Goal: Book appointment/travel/reservation

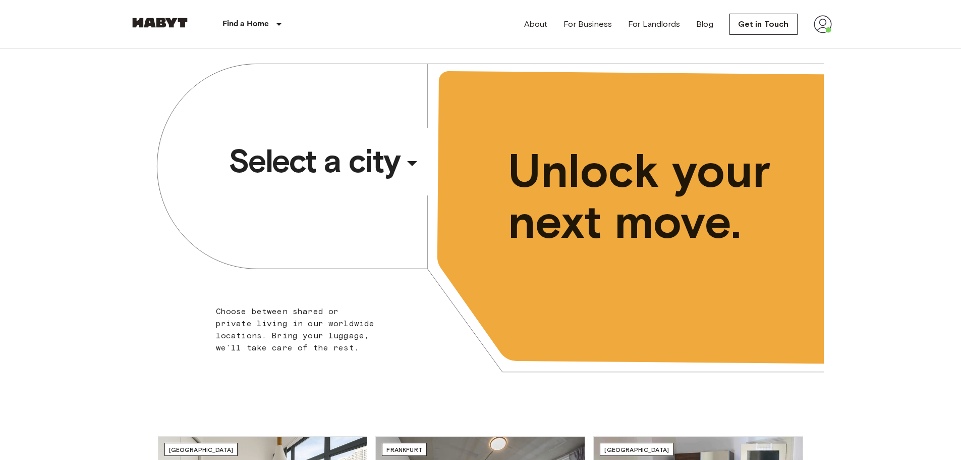
click at [403, 155] on icon "button" at bounding box center [412, 163] width 24 height 24
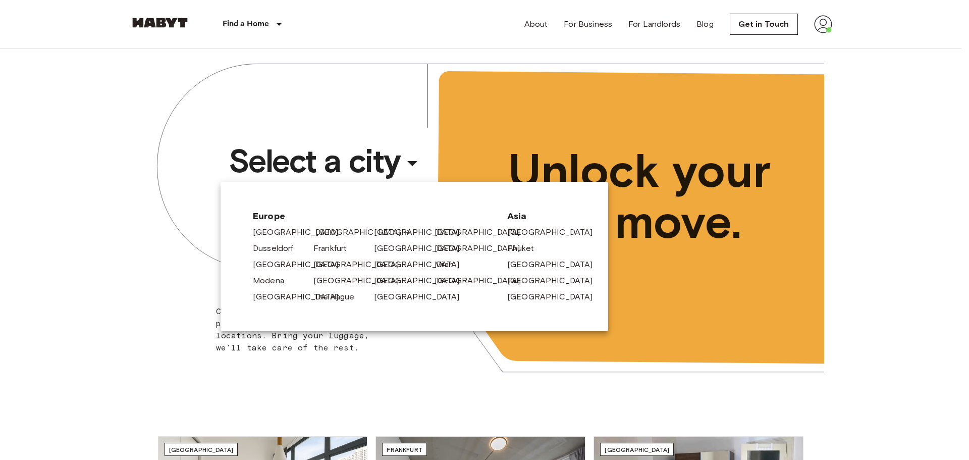
click at [327, 234] on link "[GEOGRAPHIC_DATA]" at bounding box center [363, 232] width 96 height 12
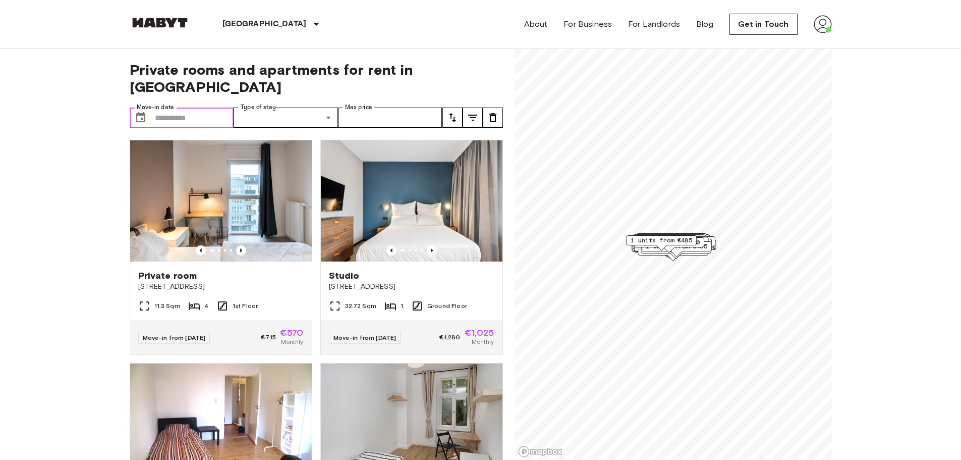
click at [220, 107] on input "Move-in date" at bounding box center [194, 117] width 79 height 20
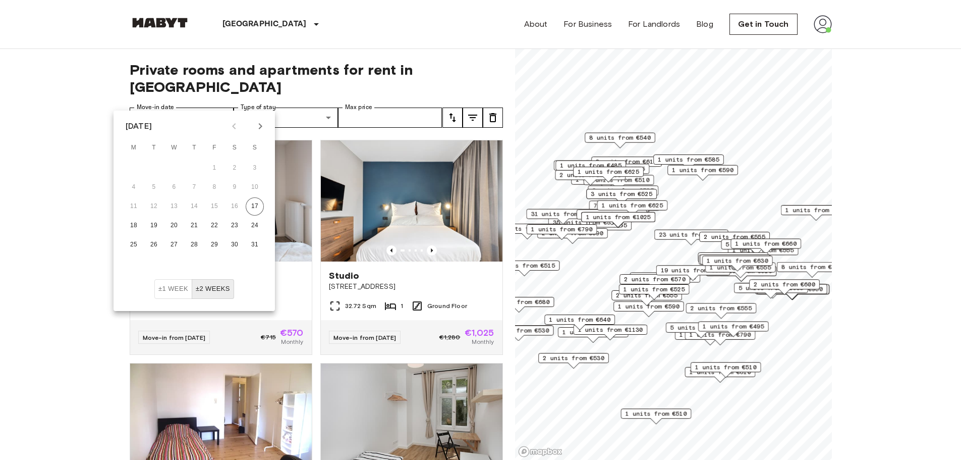
click at [266, 125] on icon "Next month" at bounding box center [260, 126] width 12 height 12
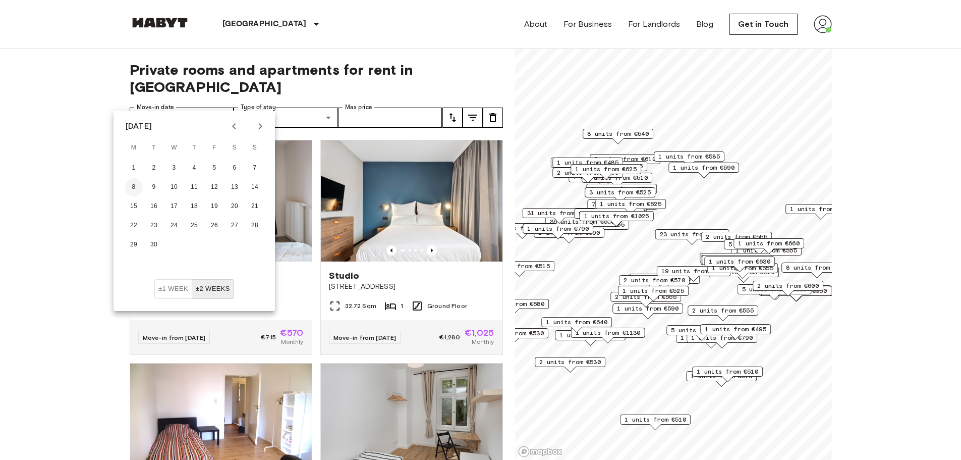
click at [136, 182] on button "8" at bounding box center [134, 187] width 18 height 18
type input "**********"
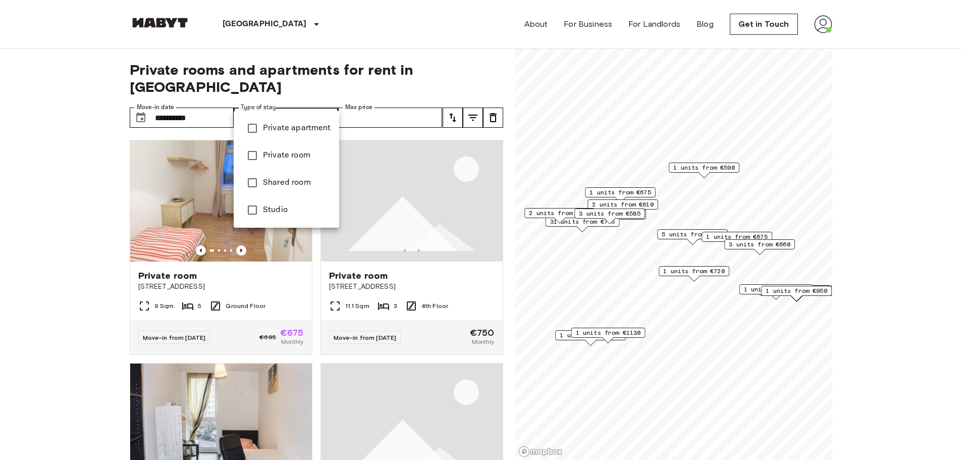
click at [293, 159] on span "Private room" at bounding box center [297, 155] width 68 height 12
type input "**********"
click at [406, 98] on div at bounding box center [484, 230] width 969 height 460
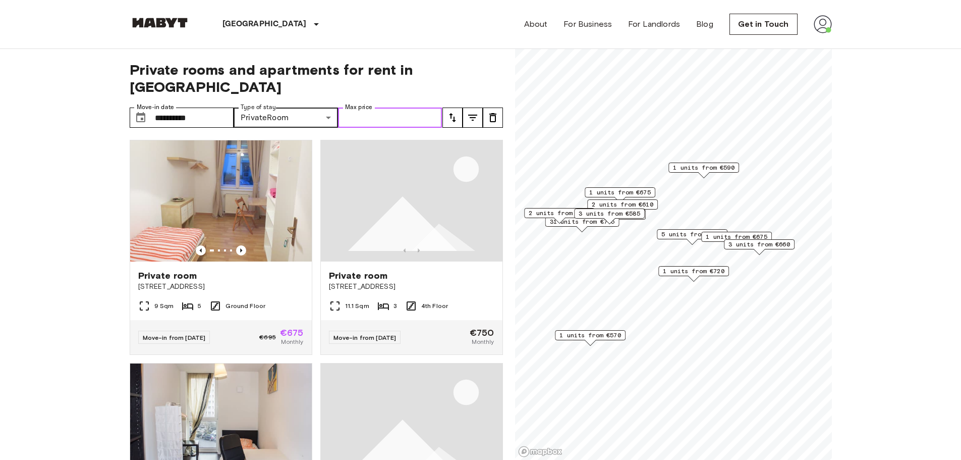
click at [390, 107] on input "Max price" at bounding box center [390, 117] width 104 height 20
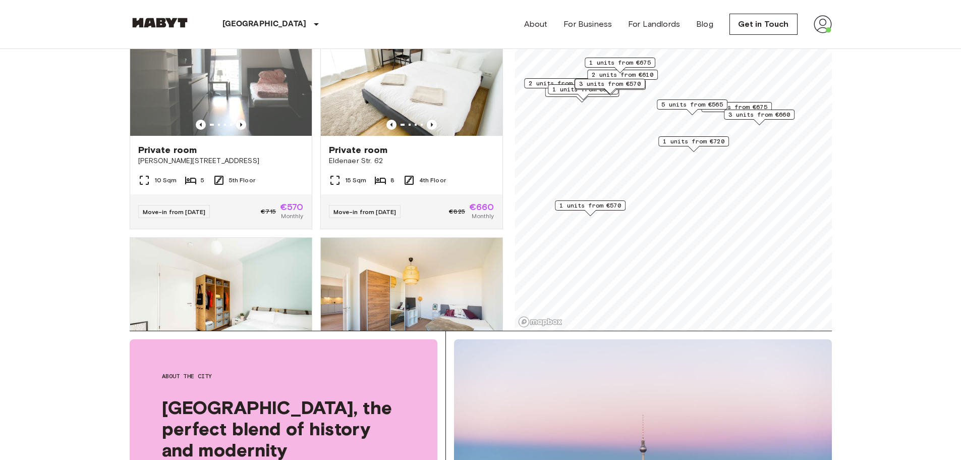
scroll to position [101, 0]
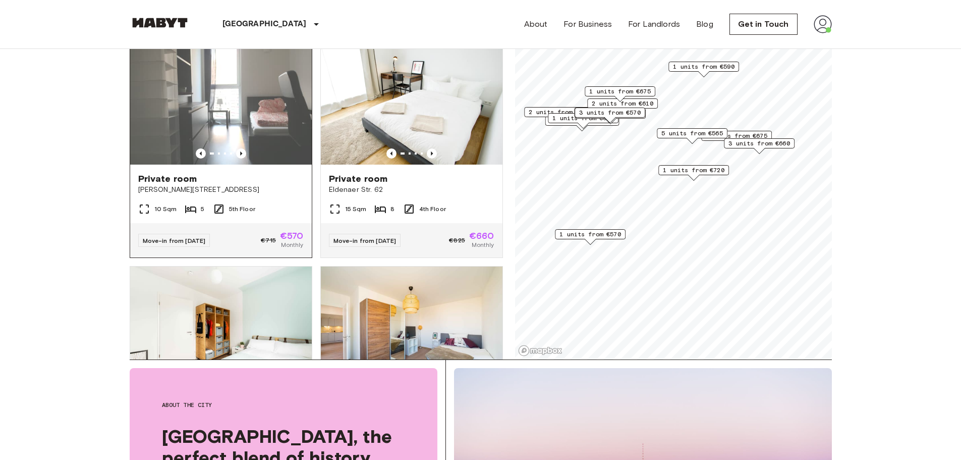
type input "***"
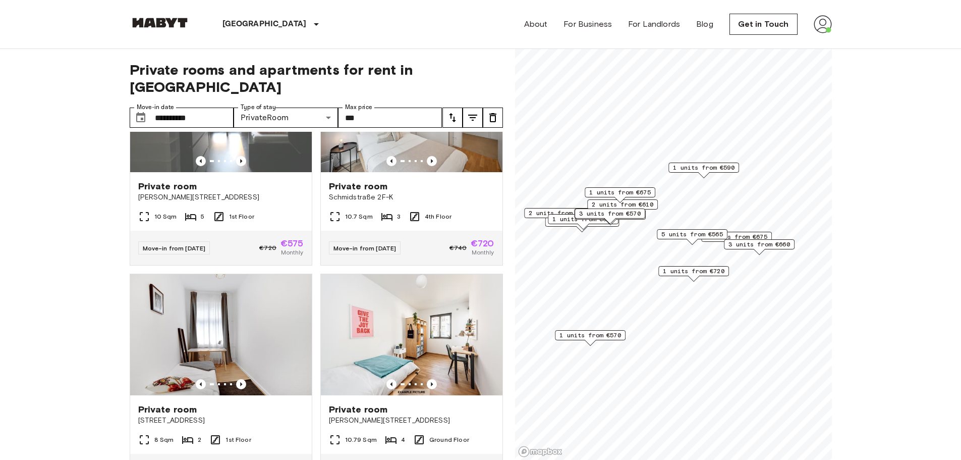
scroll to position [4751, 0]
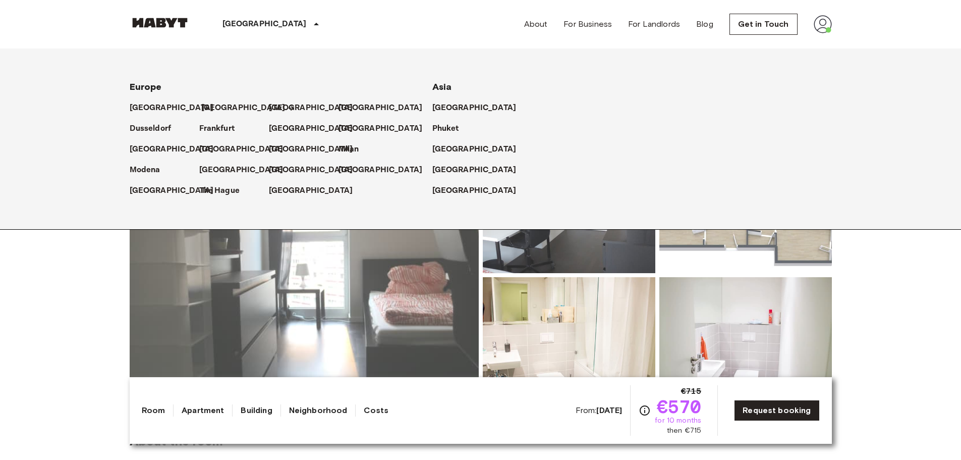
click at [207, 112] on p "[GEOGRAPHIC_DATA]" at bounding box center [243, 108] width 84 height 12
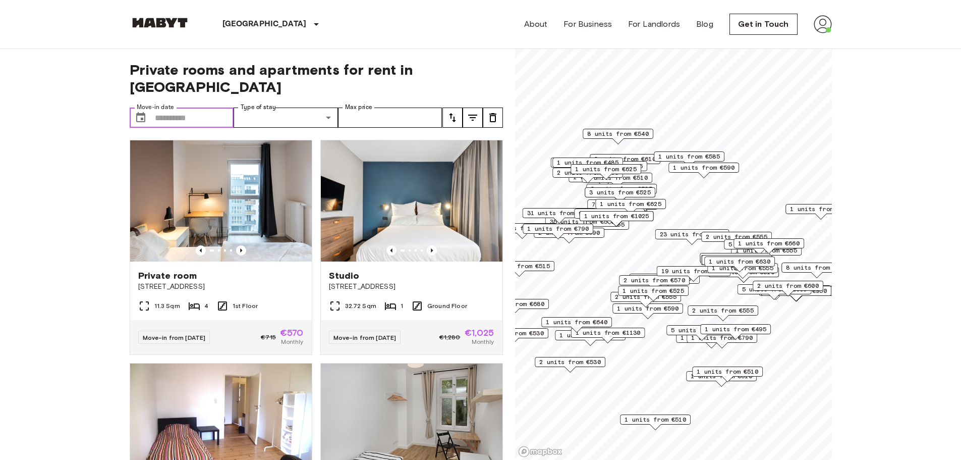
click at [173, 107] on input "Move-in date" at bounding box center [194, 117] width 79 height 20
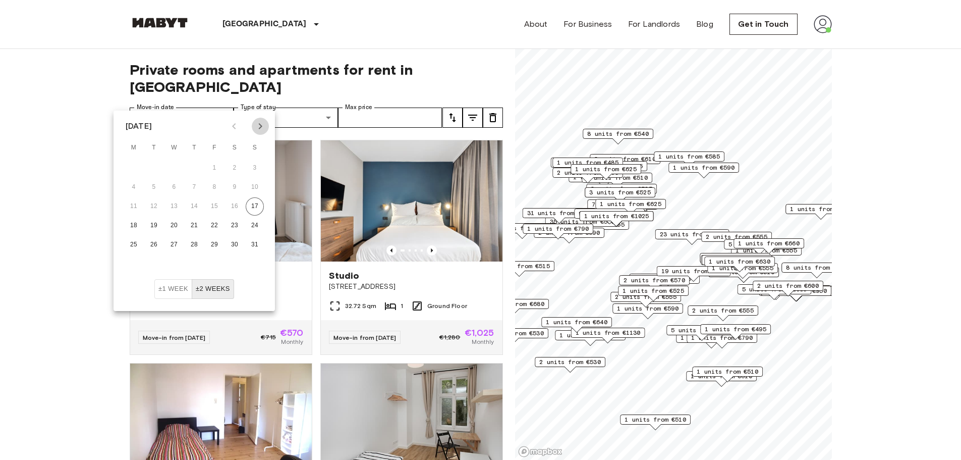
click at [266, 127] on button "Next month" at bounding box center [260, 126] width 17 height 17
click at [160, 204] on button "16" at bounding box center [154, 206] width 18 height 18
type input "**********"
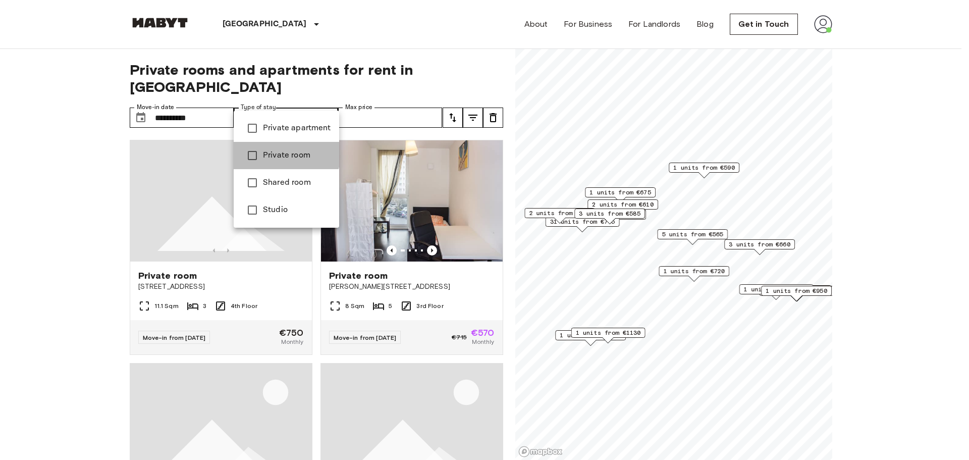
click at [272, 152] on span "Private room" at bounding box center [297, 155] width 68 height 12
type input "**********"
click at [395, 94] on div at bounding box center [484, 230] width 969 height 460
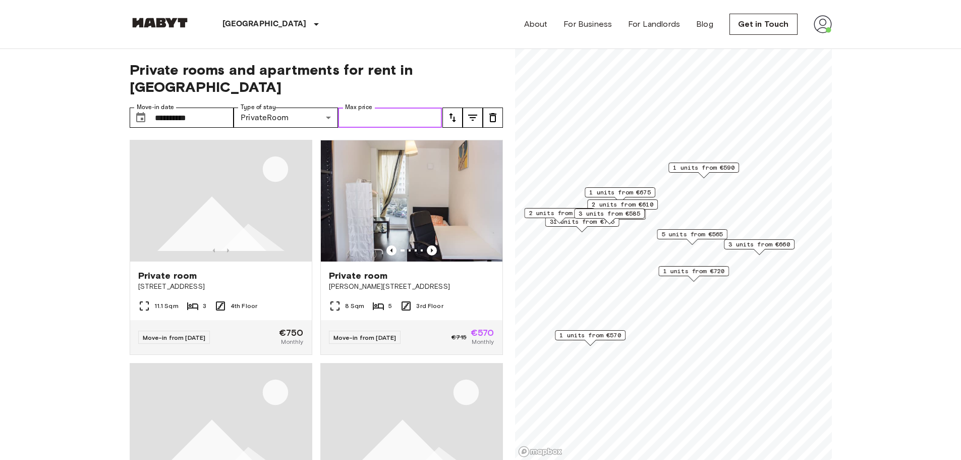
click at [391, 107] on input "Max price" at bounding box center [390, 117] width 104 height 20
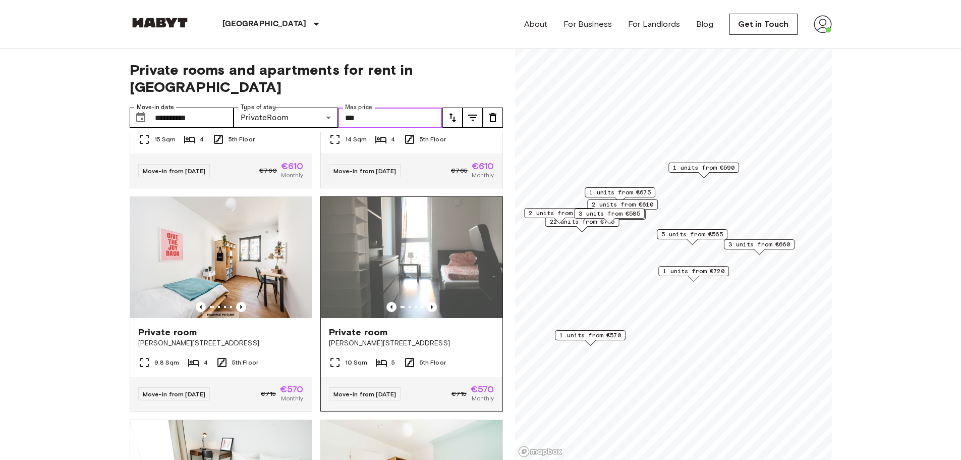
scroll to position [4081, 0]
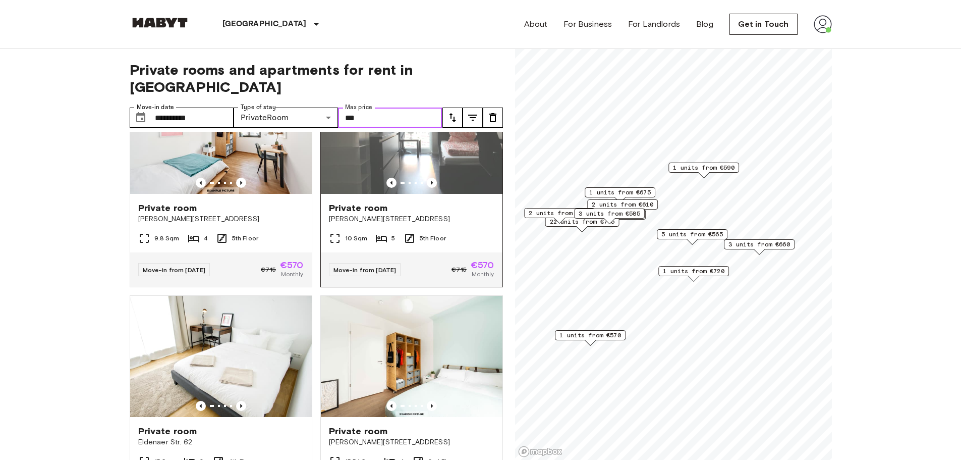
type input "***"
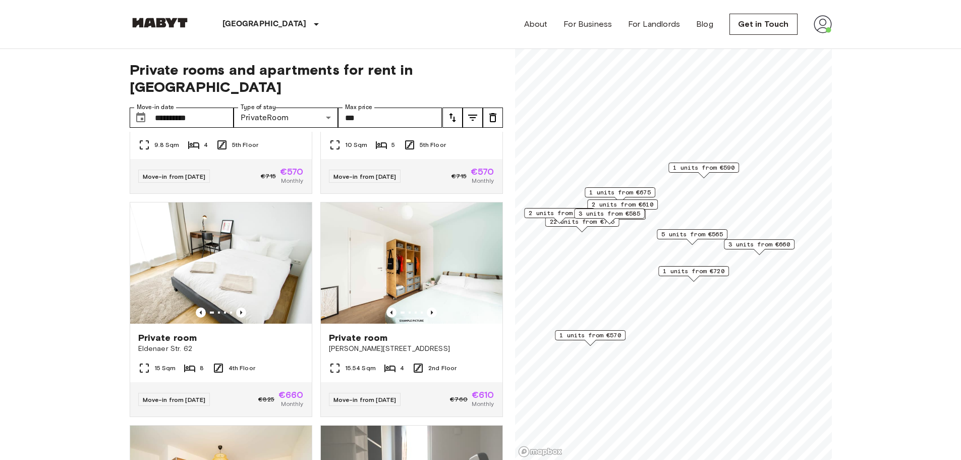
scroll to position [4095, 0]
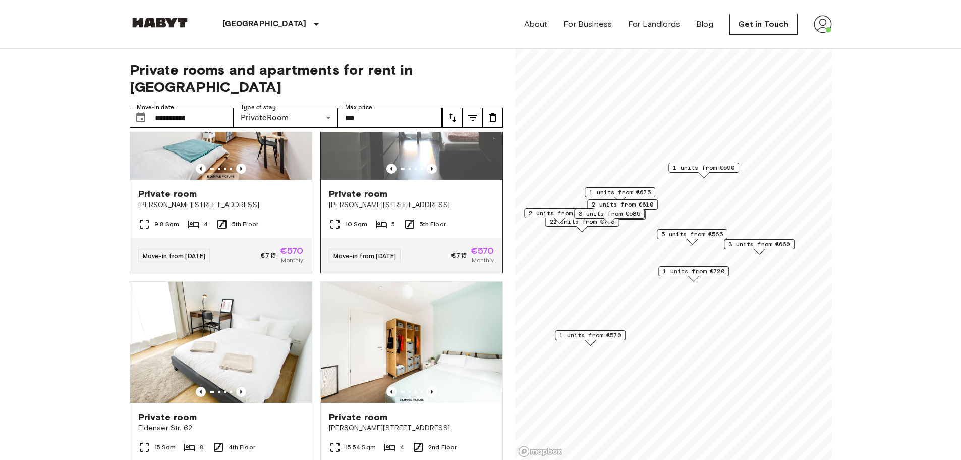
click at [423, 180] on img at bounding box center [412, 119] width 182 height 121
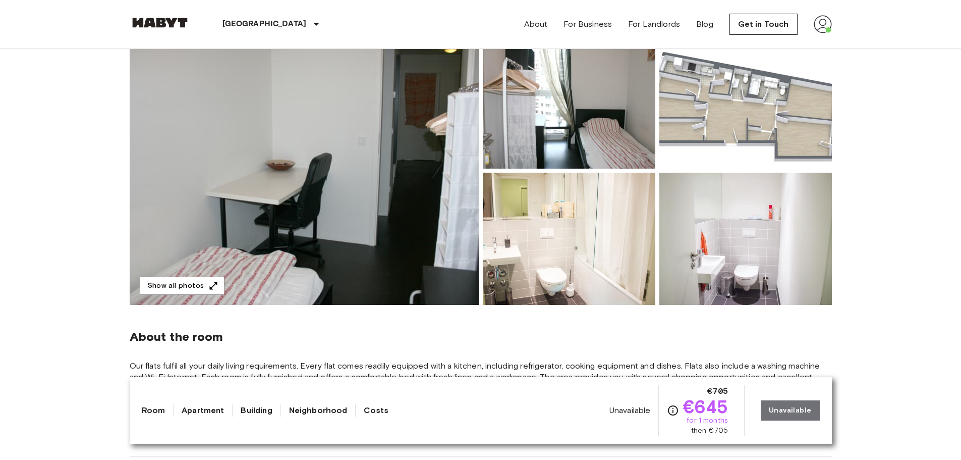
scroll to position [303, 0]
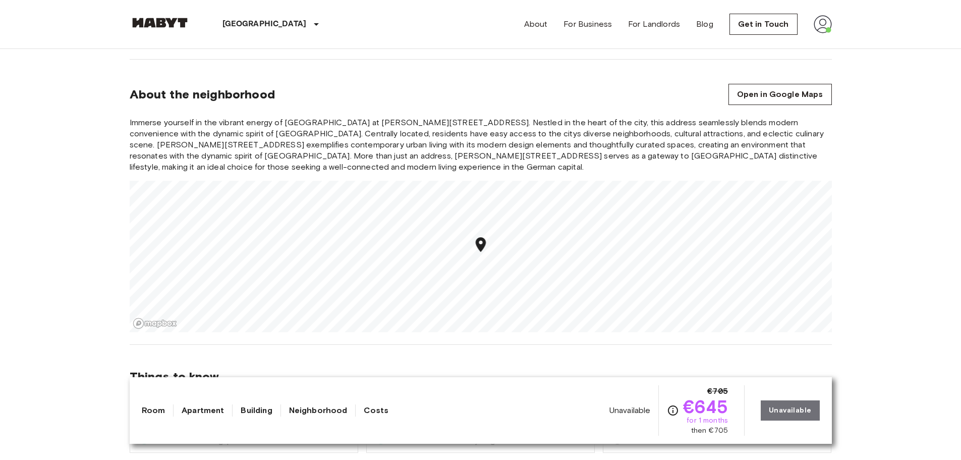
drag, startPoint x: 96, startPoint y: 231, endPoint x: 101, endPoint y: 236, distance: 7.8
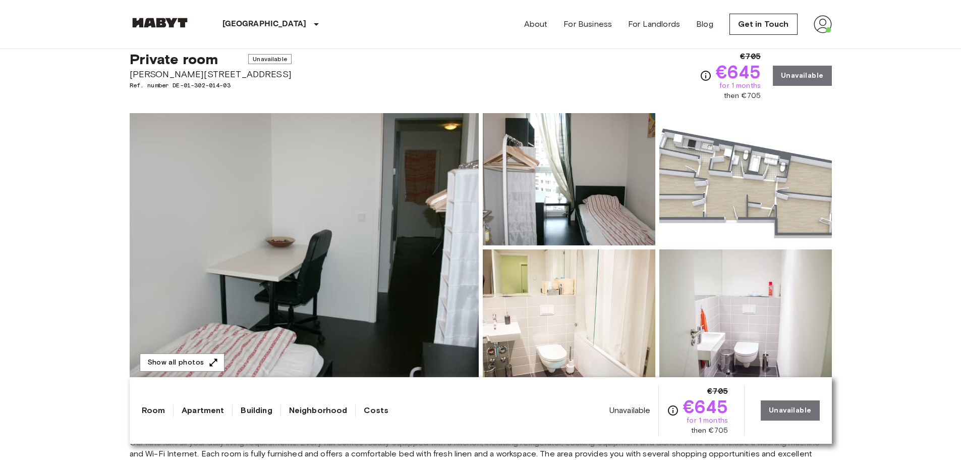
scroll to position [0, 0]
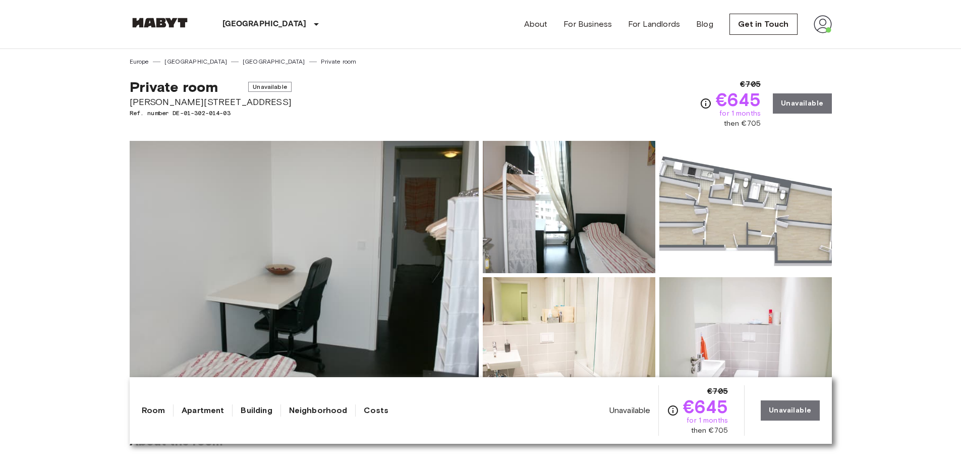
drag, startPoint x: 100, startPoint y: 237, endPoint x: 129, endPoint y: 58, distance: 180.9
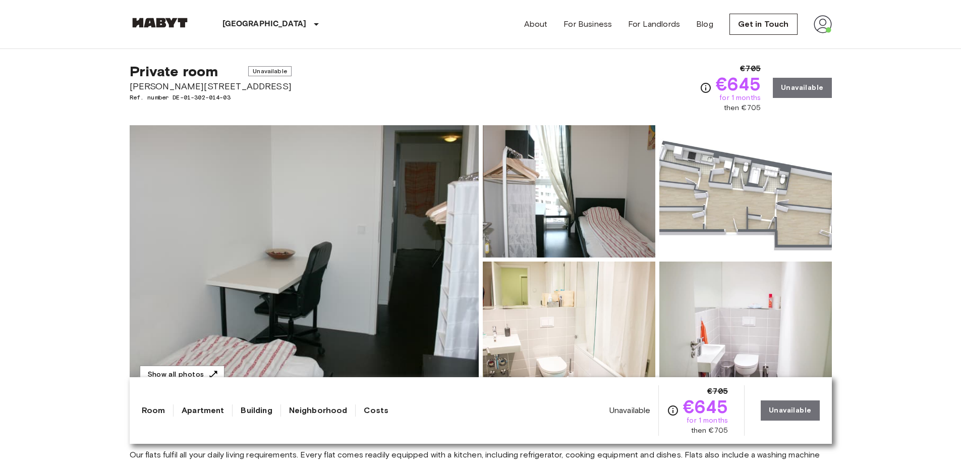
scroll to position [50, 0]
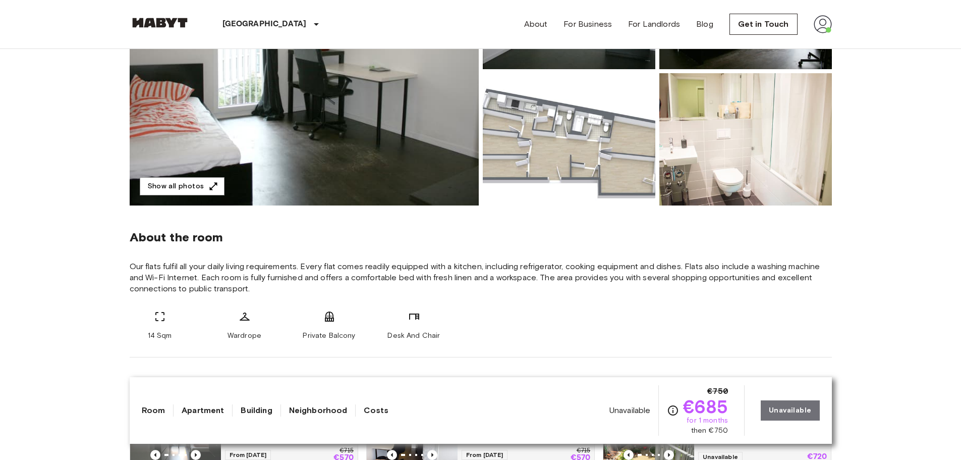
scroll to position [50, 0]
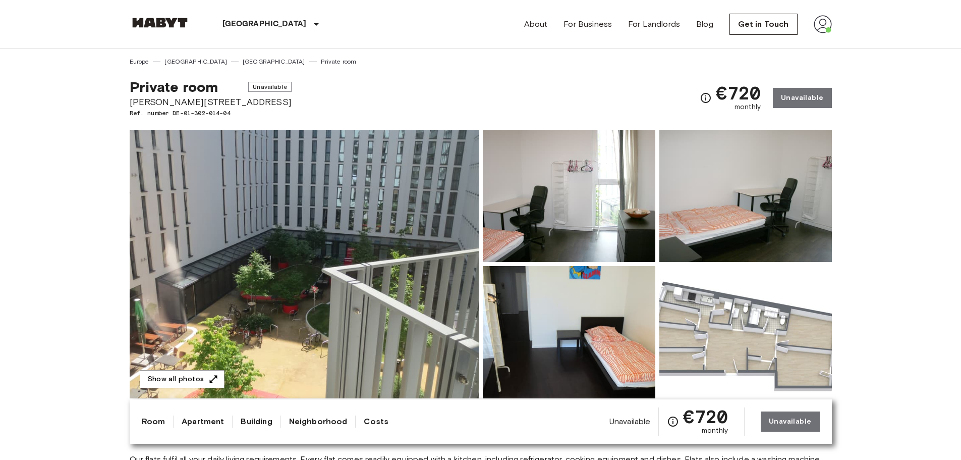
drag, startPoint x: 875, startPoint y: 265, endPoint x: 798, endPoint y: -25, distance: 300.1
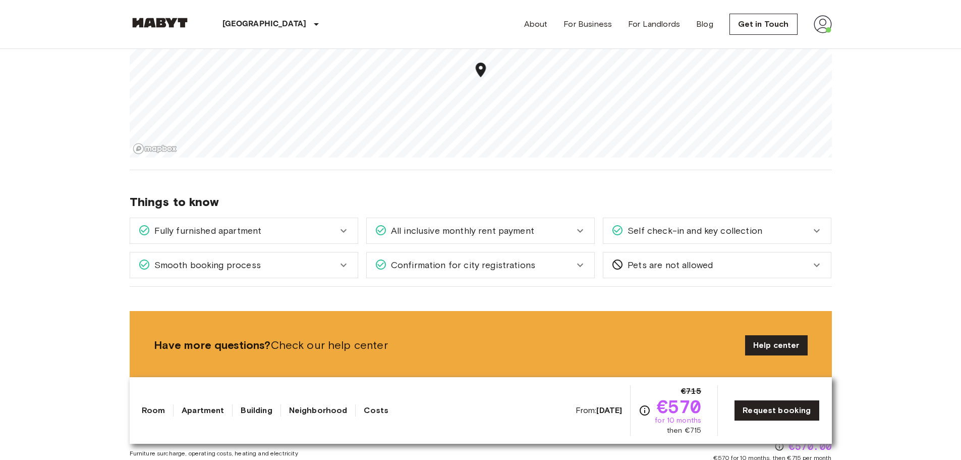
scroll to position [1110, 0]
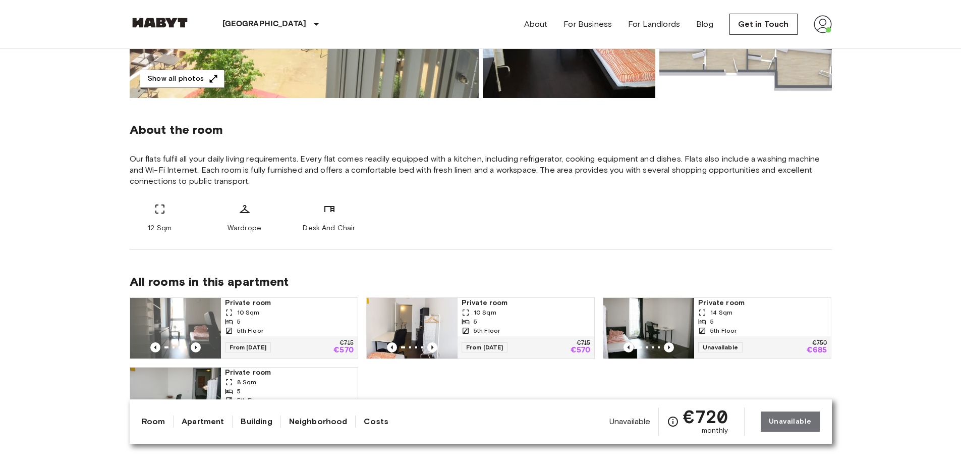
scroll to position [303, 0]
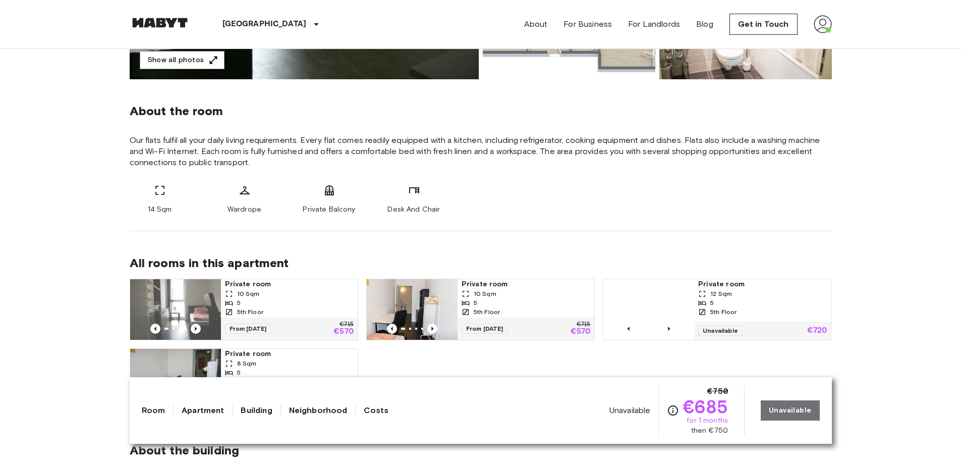
scroll to position [504, 0]
